Goal: Information Seeking & Learning: Learn about a topic

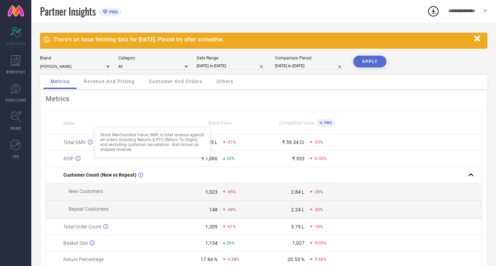
scroll to position [35, 0]
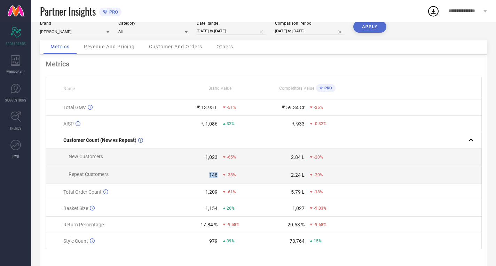
drag, startPoint x: 209, startPoint y: 178, endPoint x: 216, endPoint y: 177, distance: 6.6
click at [216, 177] on div "148" at bounding box center [213, 175] width 8 height 6
click at [177, 177] on div "148" at bounding box center [197, 175] width 41 height 6
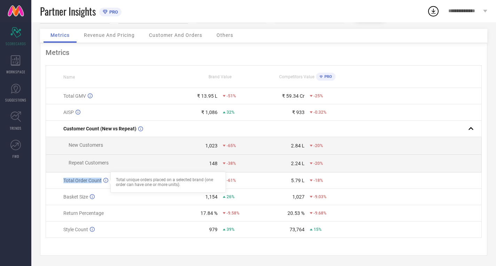
drag, startPoint x: 64, startPoint y: 175, endPoint x: 109, endPoint y: 187, distance: 46.0
click at [110, 179] on td "Total Order Count Total unique orders placed on a selected brand (one order can…" at bounding box center [111, 181] width 131 height 16
drag, startPoint x: 65, startPoint y: 195, endPoint x: 92, endPoint y: 196, distance: 26.8
click at [92, 194] on div "Basket Size" at bounding box center [119, 197] width 113 height 6
drag, startPoint x: 63, startPoint y: 212, endPoint x: 116, endPoint y: 217, distance: 52.4
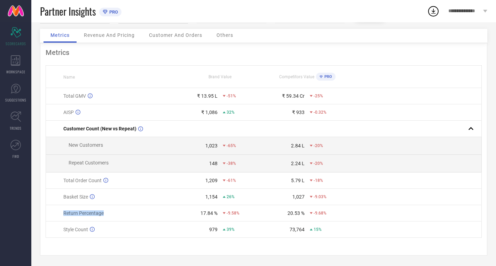
click at [118, 215] on div "Return Percentage" at bounding box center [119, 214] width 113 height 6
drag, startPoint x: 58, startPoint y: 231, endPoint x: 91, endPoint y: 230, distance: 32.4
click at [95, 230] on td "Style Count Total unique styles live on the platform" at bounding box center [111, 230] width 131 height 16
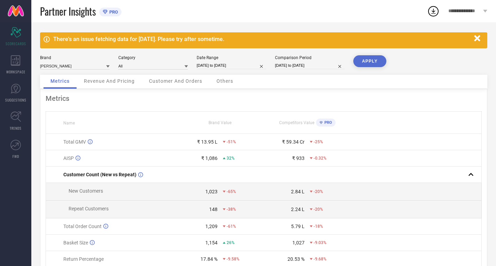
scroll to position [0, 0]
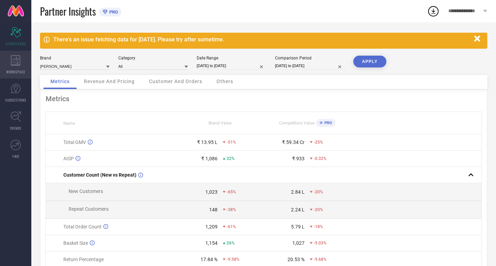
click at [19, 64] on icon at bounding box center [15, 60] width 9 height 10
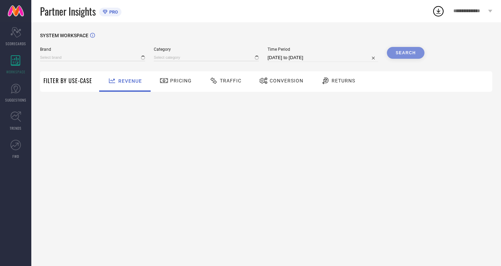
type input "[PERSON_NAME]"
type input "All"
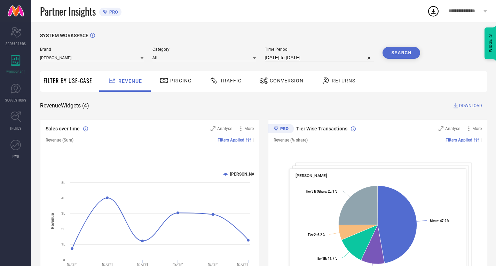
scroll to position [35, 0]
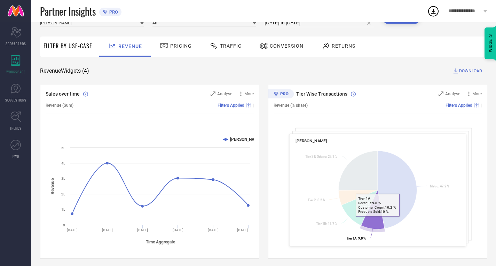
click at [377, 222] on icon at bounding box center [373, 209] width 24 height 39
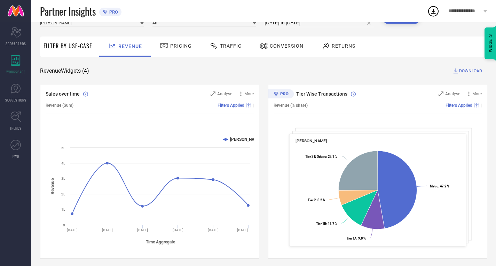
click at [173, 44] on span "Pricing" at bounding box center [181, 46] width 22 height 6
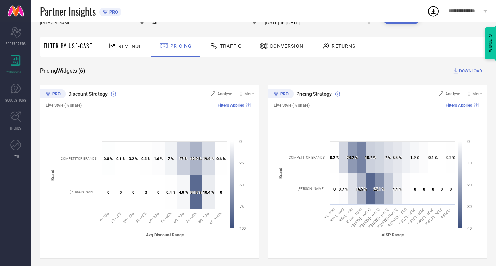
click at [57, 92] on icon at bounding box center [53, 93] width 26 height 9
click at [170, 108] on div "Filters Applied |" at bounding box center [168, 105] width 172 height 5
click at [239, 93] on icon at bounding box center [240, 93] width 7 height 7
click at [156, 97] on div "Discount Strategy" at bounding box center [130, 93] width 148 height 7
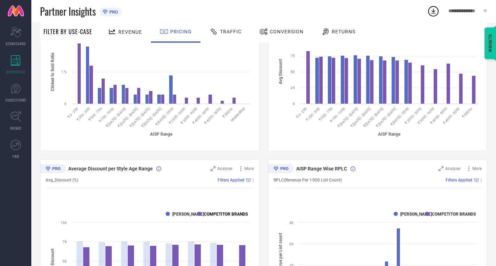
scroll to position [313, 0]
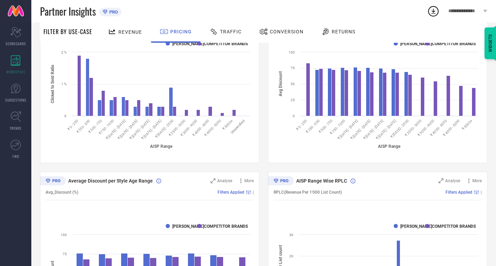
click at [225, 35] on div "Traffic" at bounding box center [225, 32] width 35 height 12
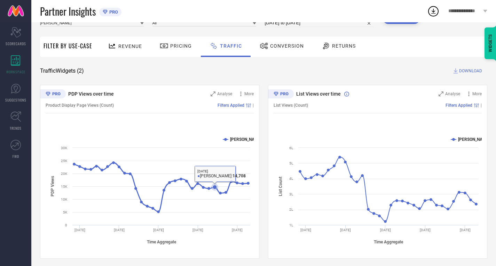
scroll to position [38, 0]
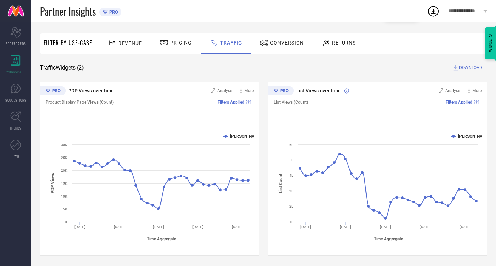
click at [284, 43] on span "Conversion" at bounding box center [287, 43] width 34 height 6
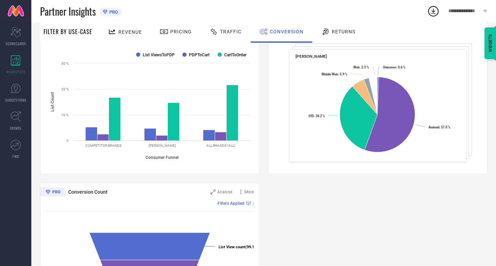
scroll to position [139, 0]
